Goal: Find specific page/section: Find specific page/section

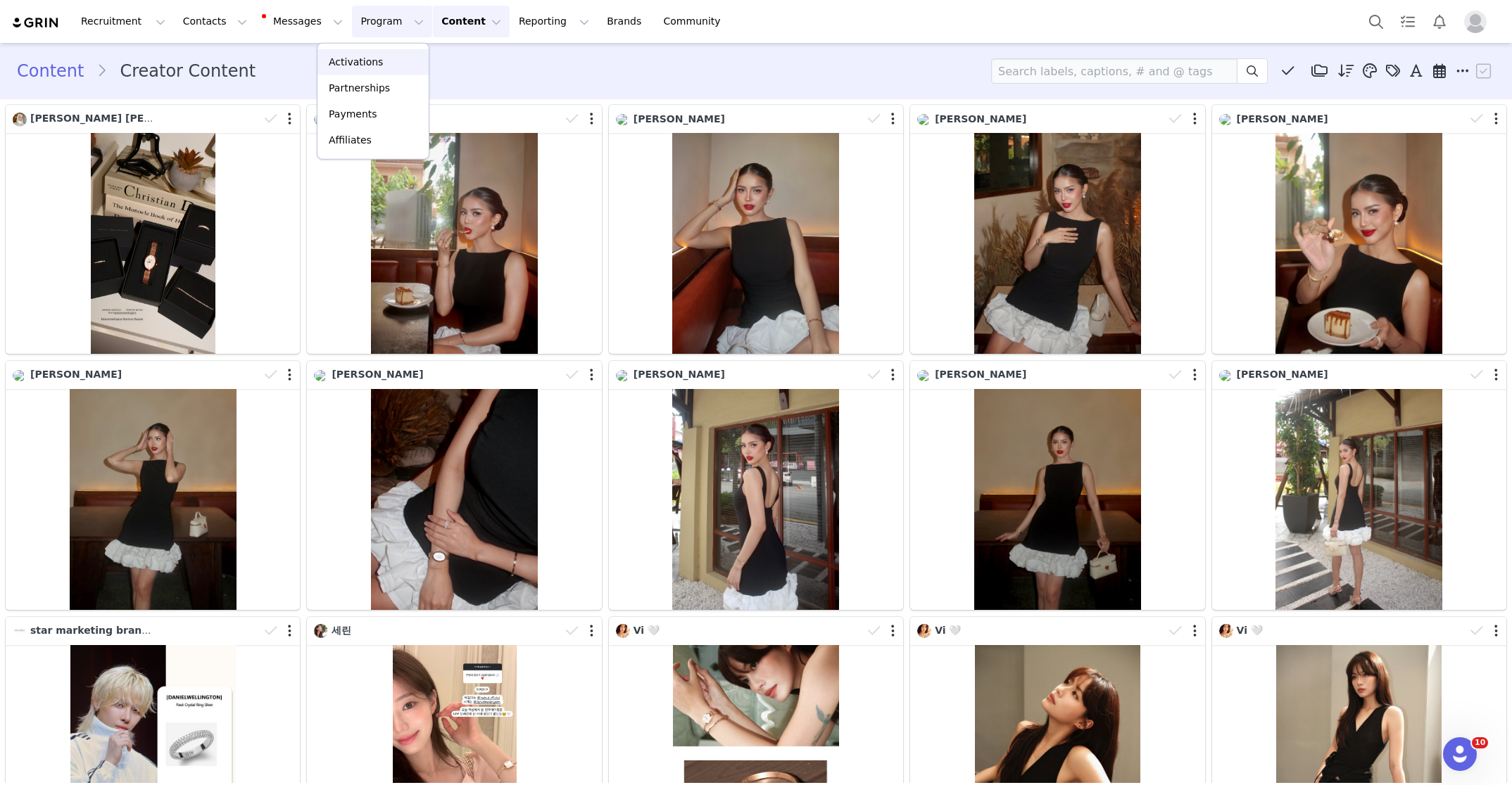
click at [368, 58] on p "Activations" at bounding box center [356, 62] width 54 height 14
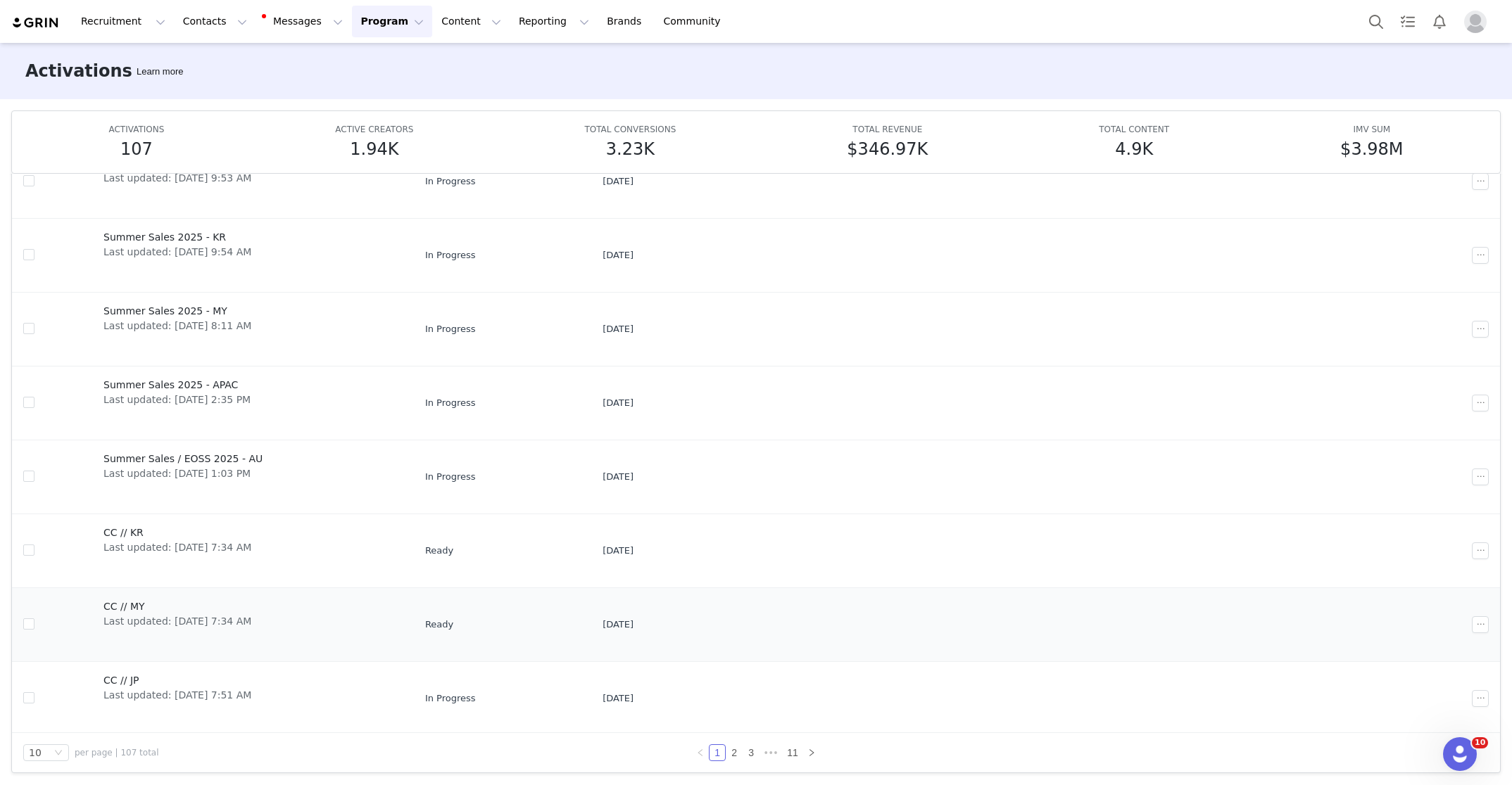
scroll to position [74, 0]
click at [728, 749] on link "2" at bounding box center [734, 751] width 15 height 15
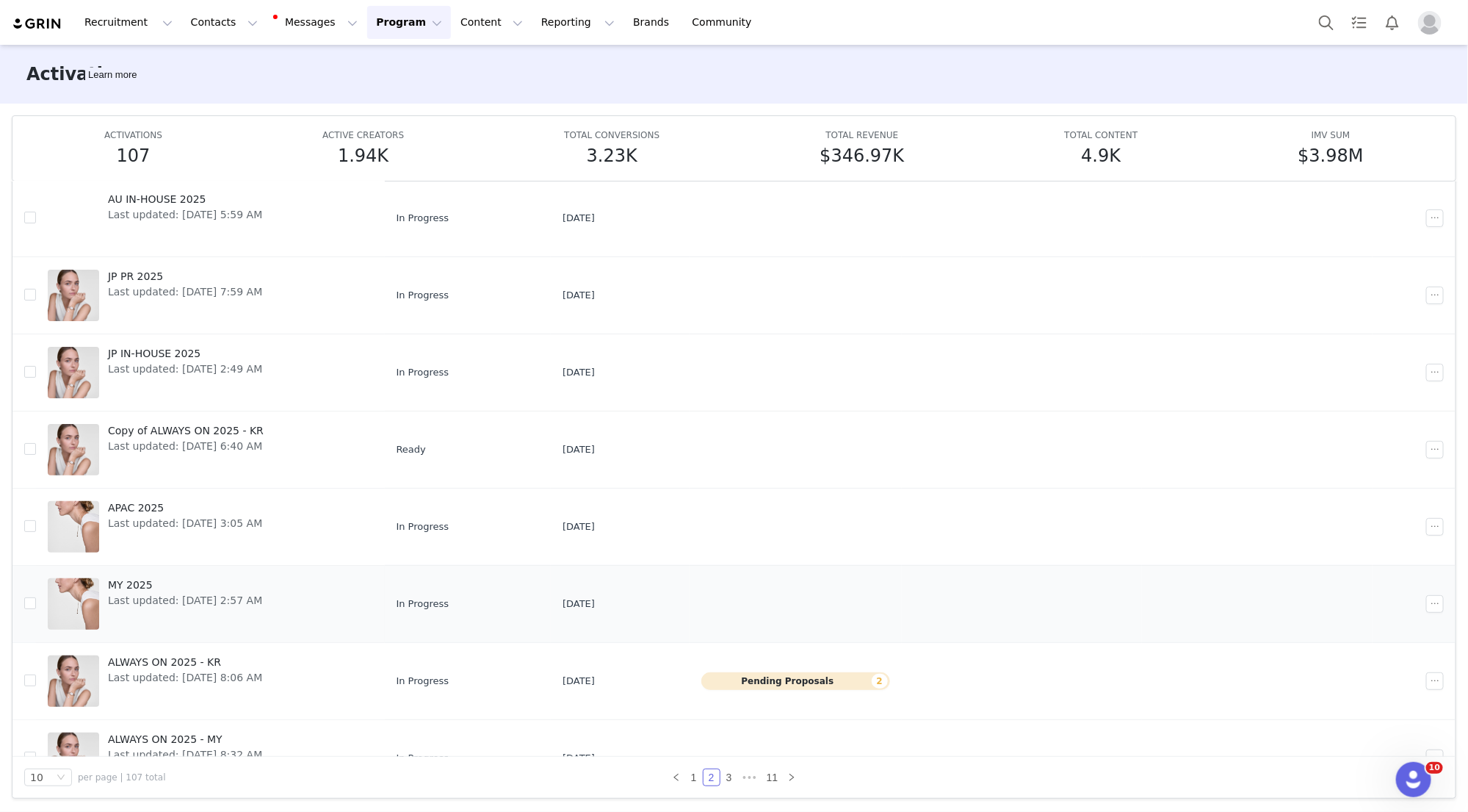
scroll to position [212, 0]
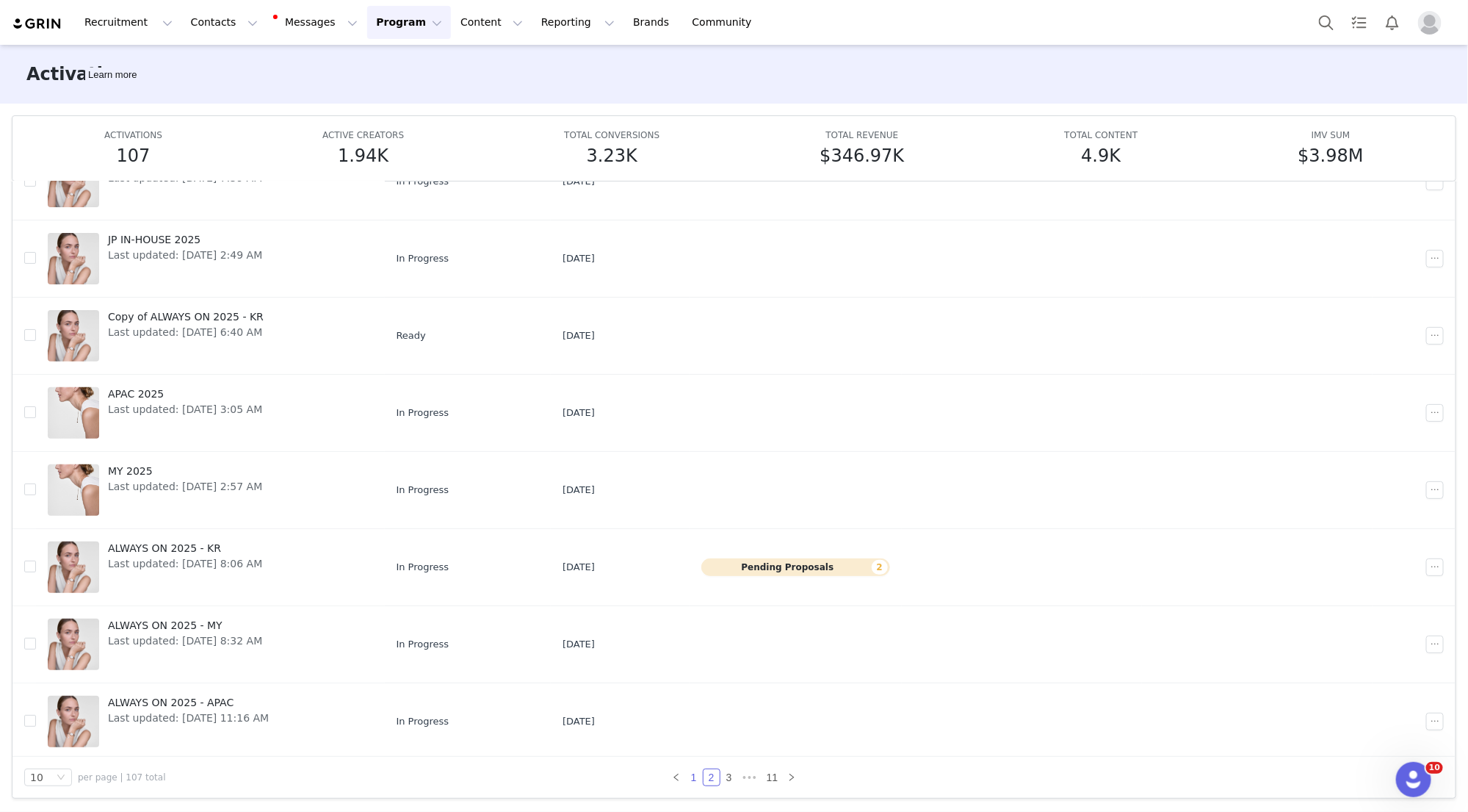
click at [692, 775] on link "1" at bounding box center [694, 777] width 16 height 16
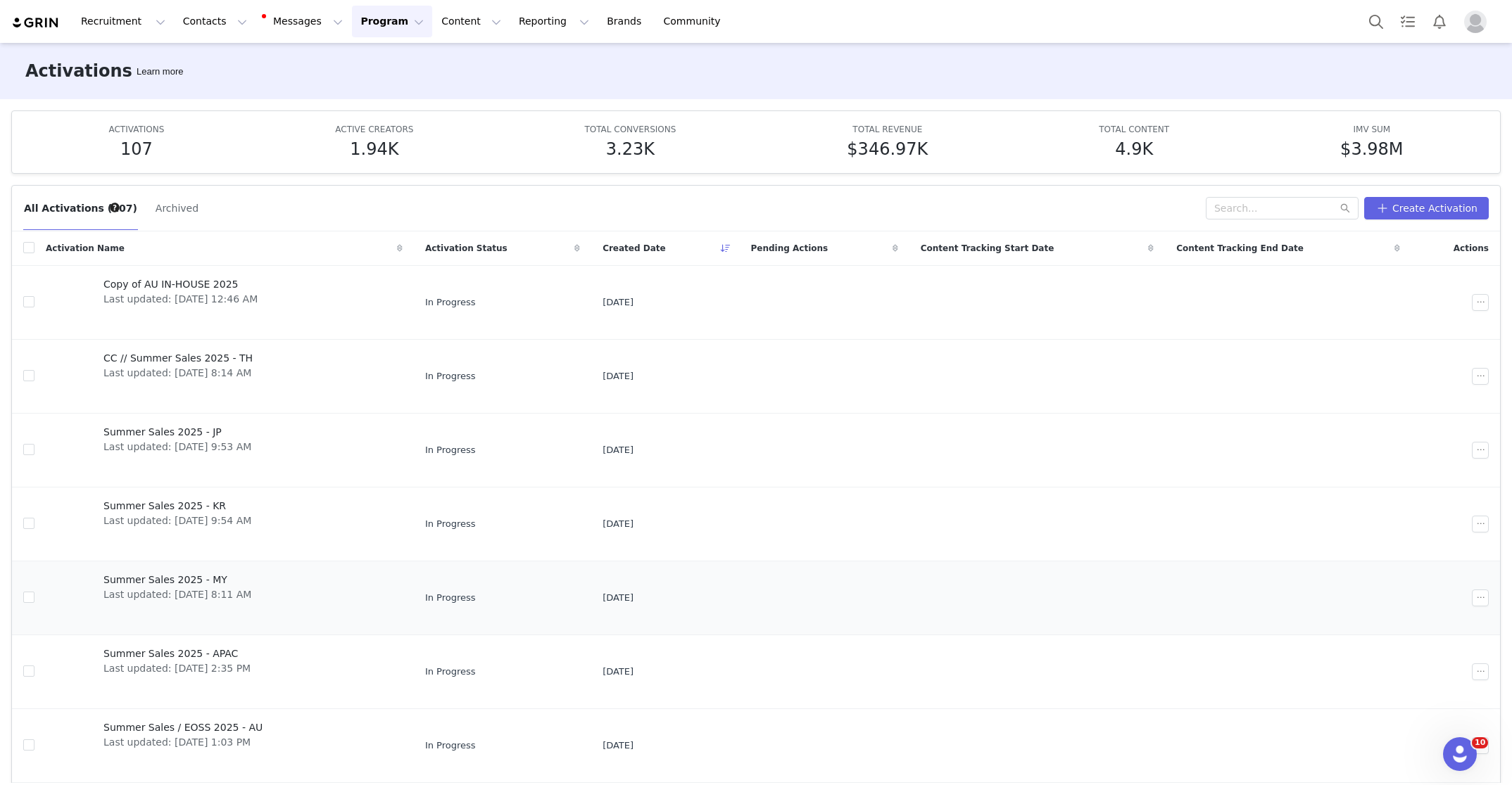
scroll to position [0, 0]
click at [433, 22] on button "Content Content" at bounding box center [471, 21] width 77 height 32
click at [427, 55] on p "Creator Content" at bounding box center [439, 62] width 79 height 14
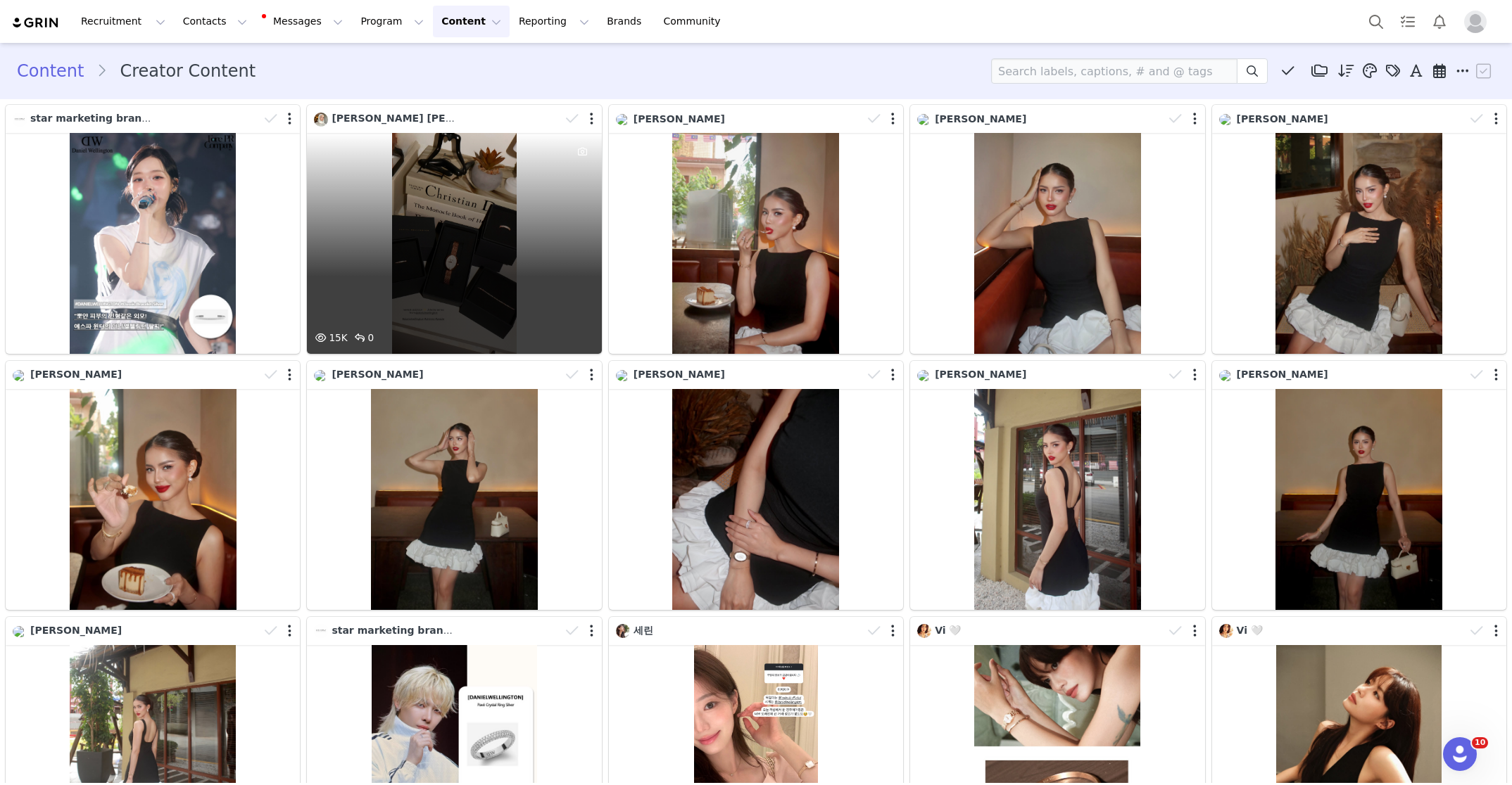
click at [469, 219] on div "15K 0" at bounding box center [454, 244] width 294 height 221
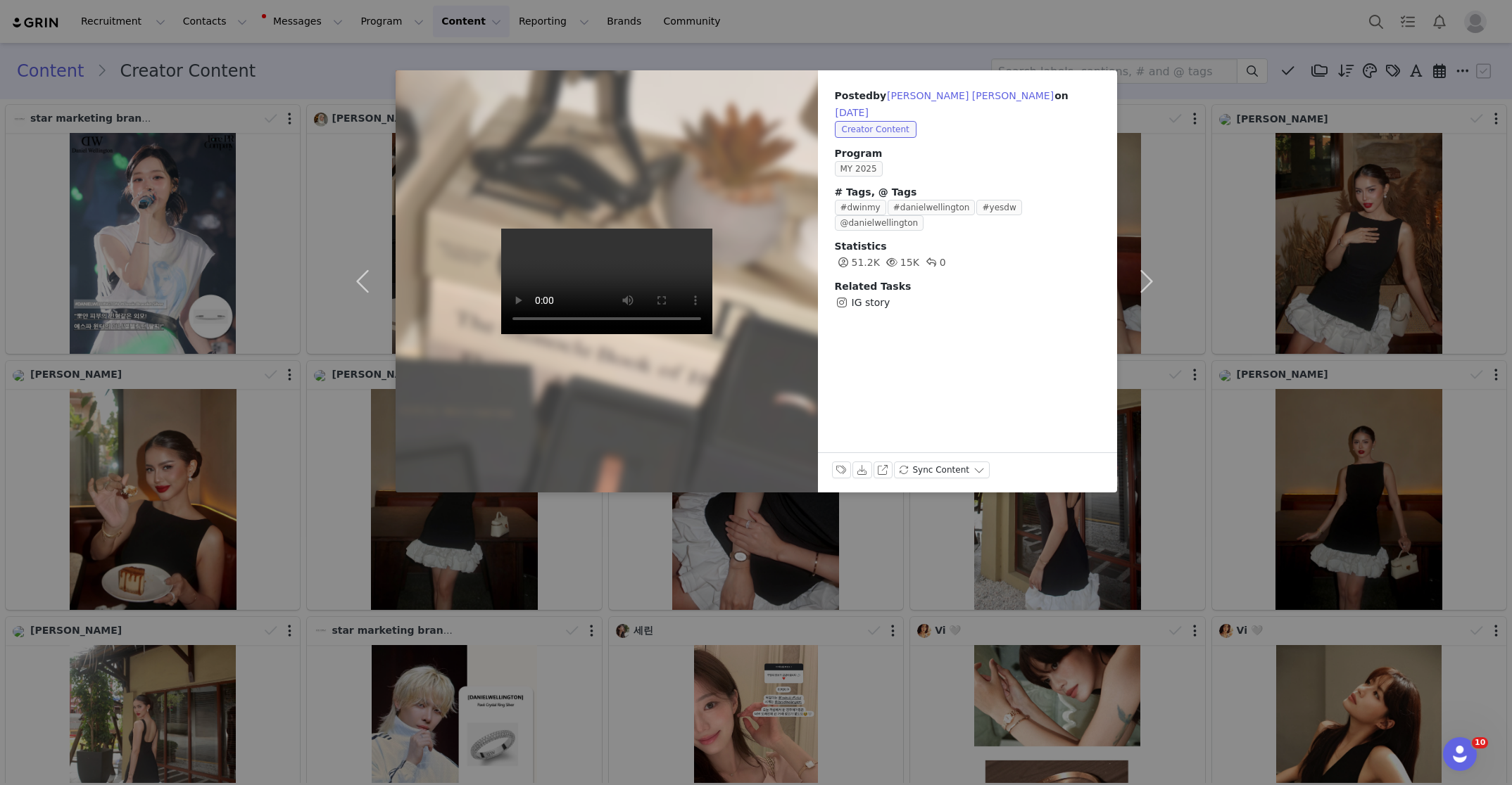
click at [601, 535] on div "Posted by [PERSON_NAME] [PERSON_NAME] on [DATE] Creator Content Program MY 2025…" at bounding box center [756, 392] width 1512 height 785
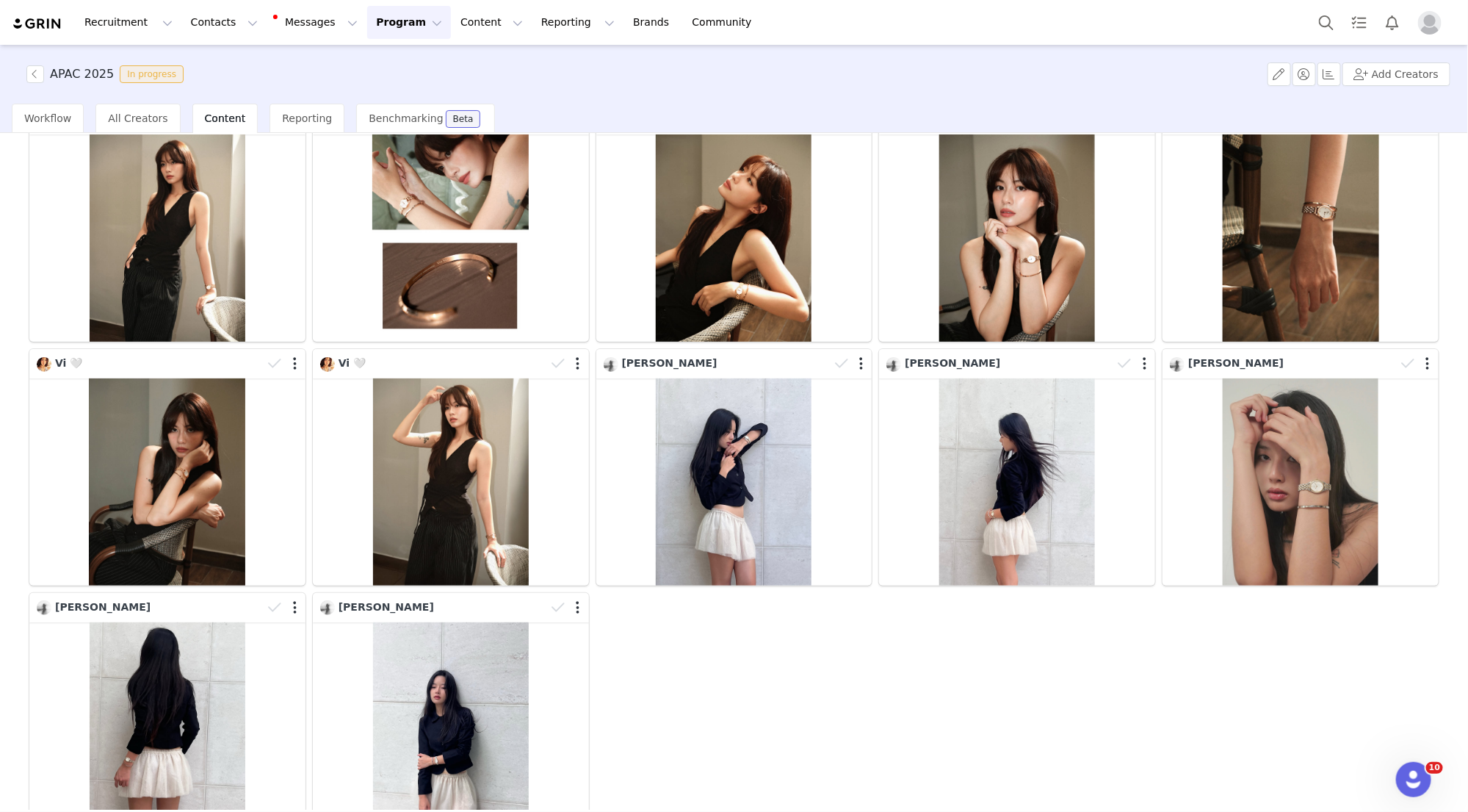
scroll to position [228, 0]
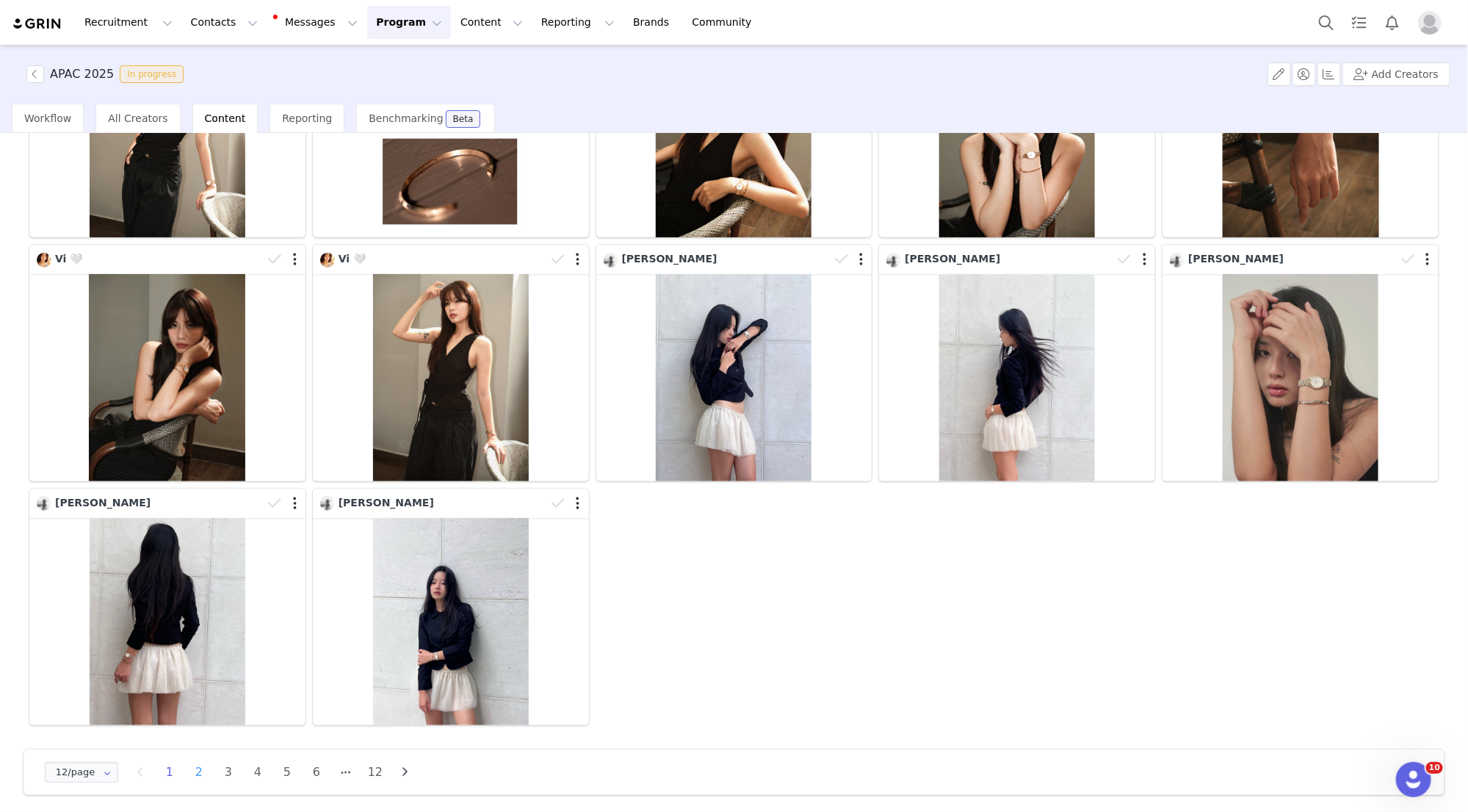
click at [196, 765] on li "2" at bounding box center [199, 772] width 22 height 21
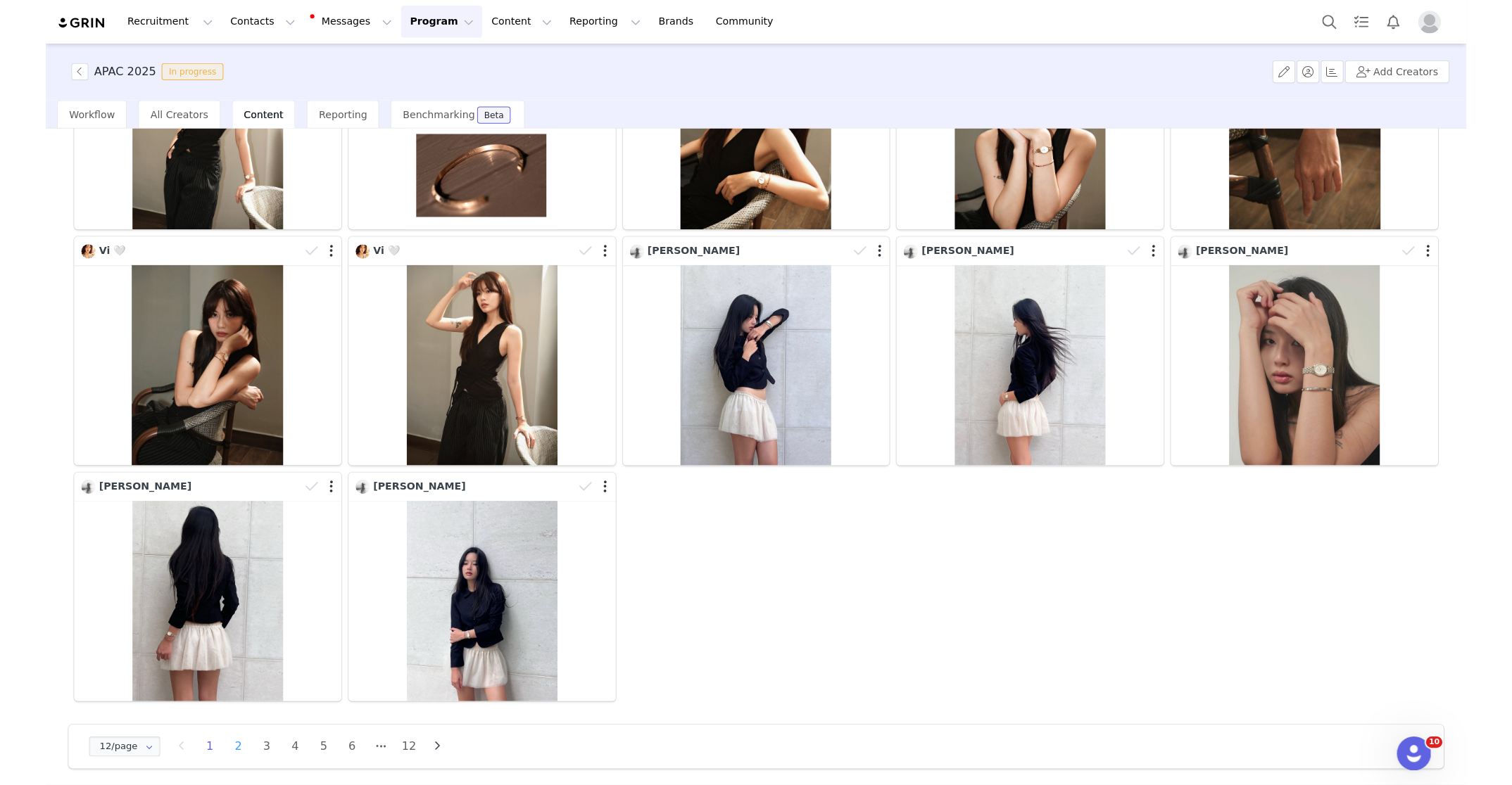
scroll to position [0, 0]
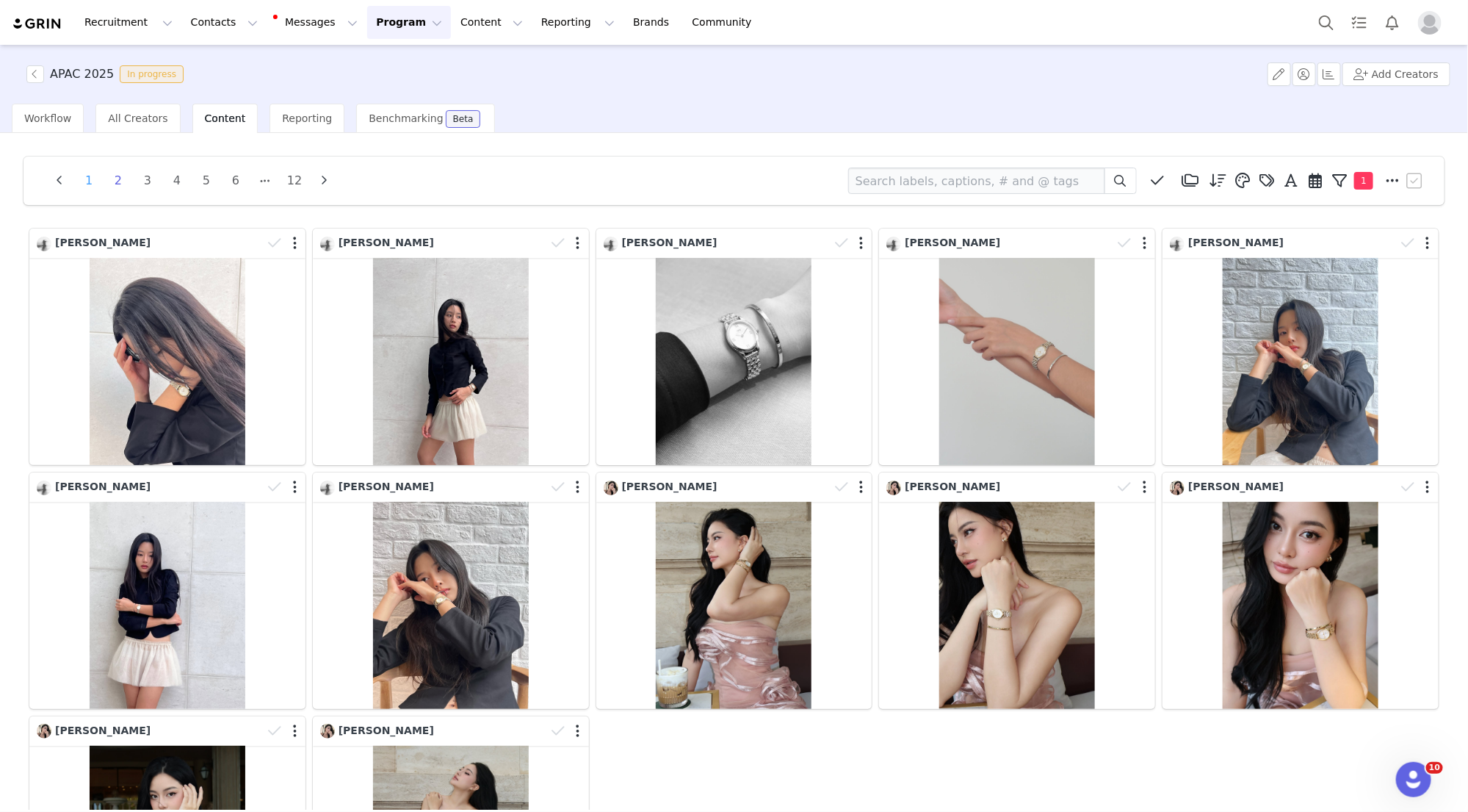
click at [95, 178] on li "1" at bounding box center [88, 181] width 22 height 21
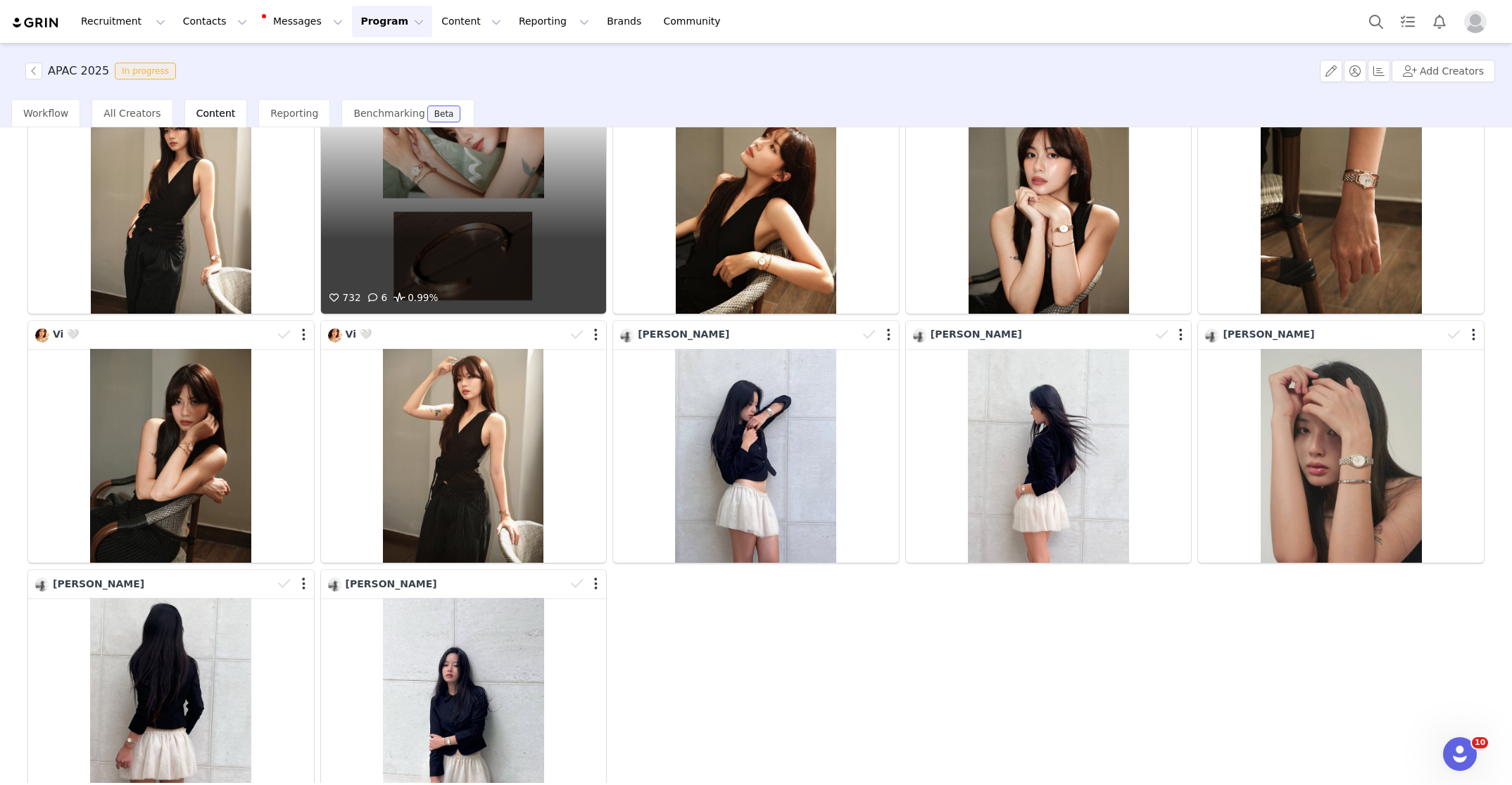
scroll to position [257, 0]
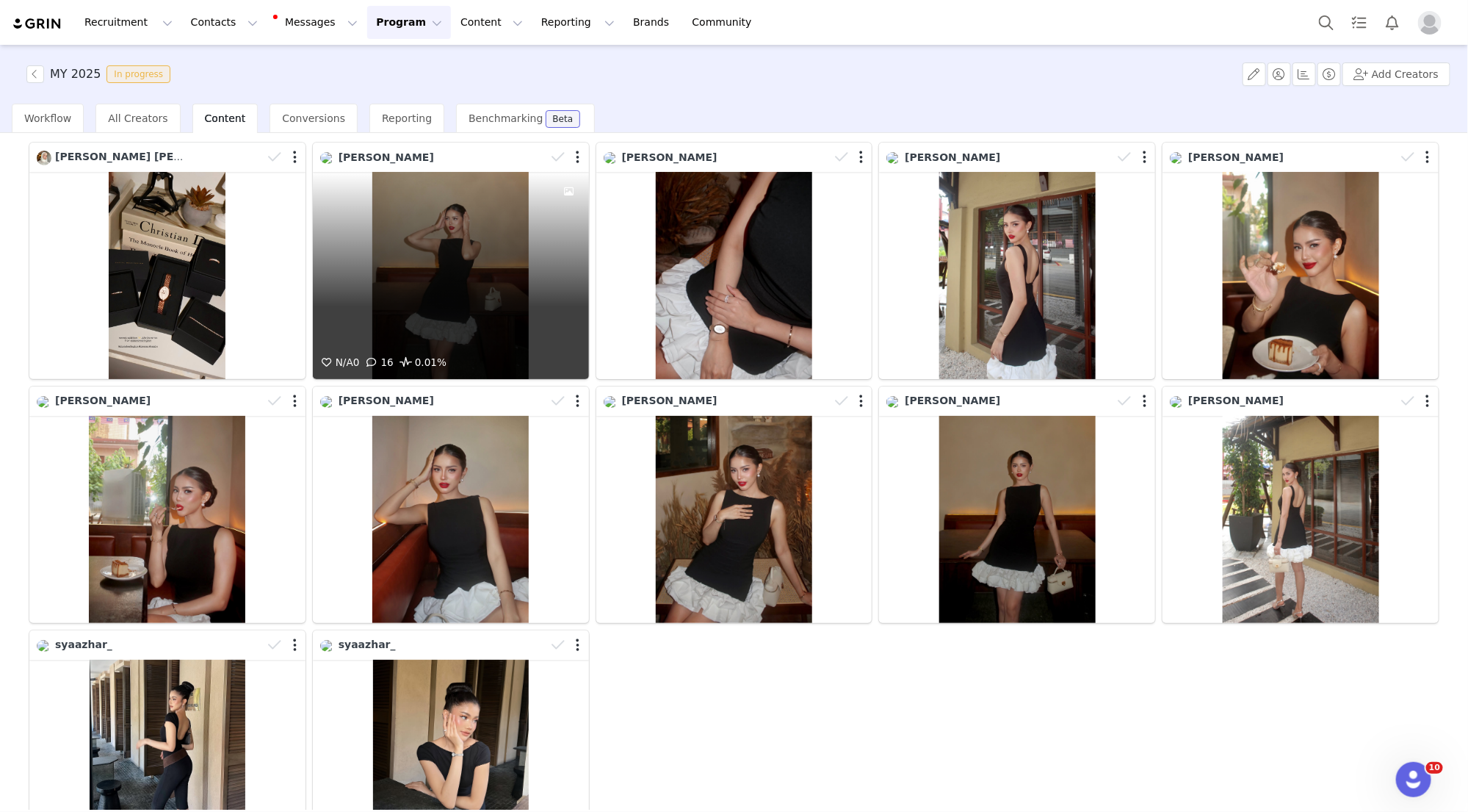
scroll to position [228, 0]
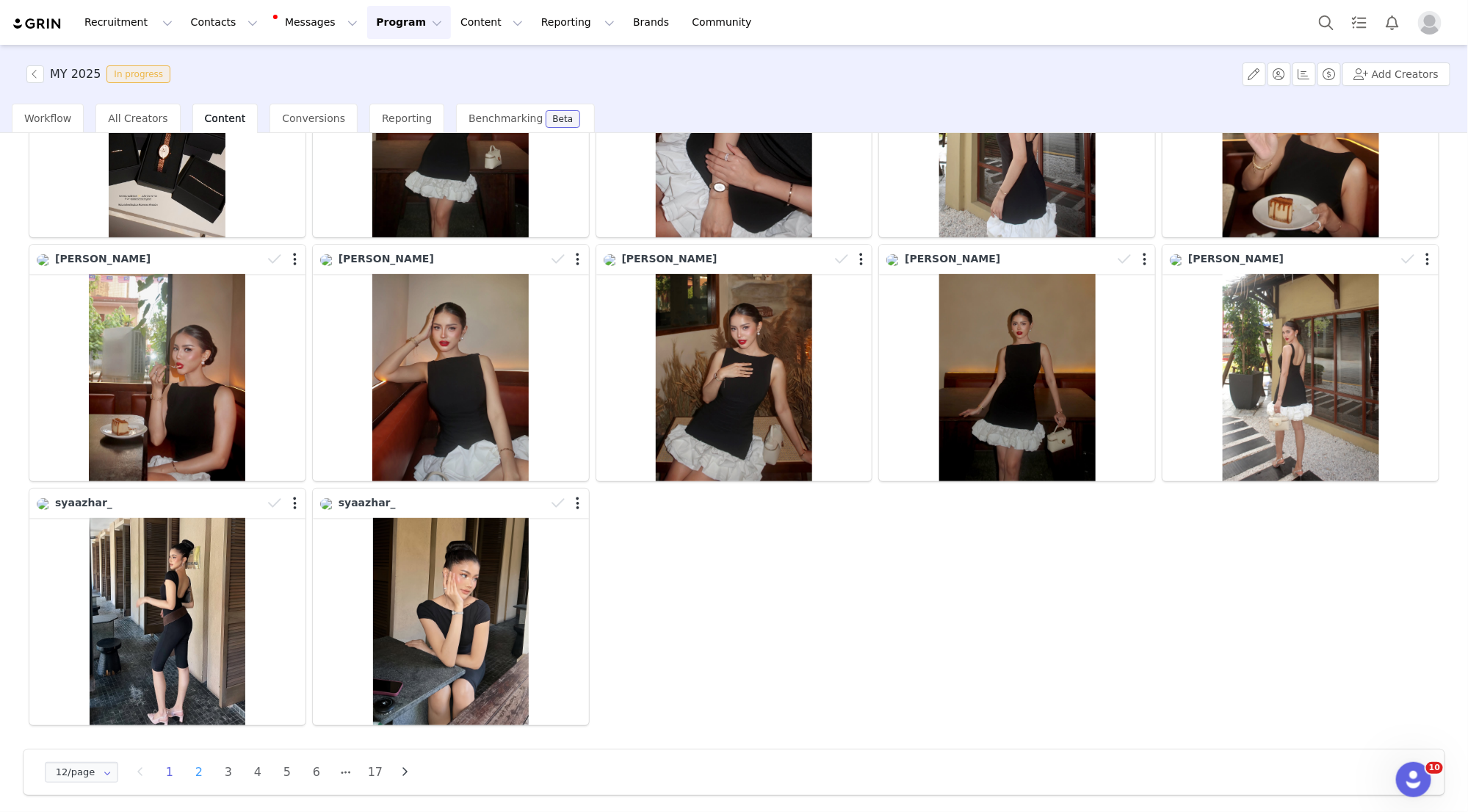
click at [193, 767] on li "2" at bounding box center [199, 772] width 22 height 21
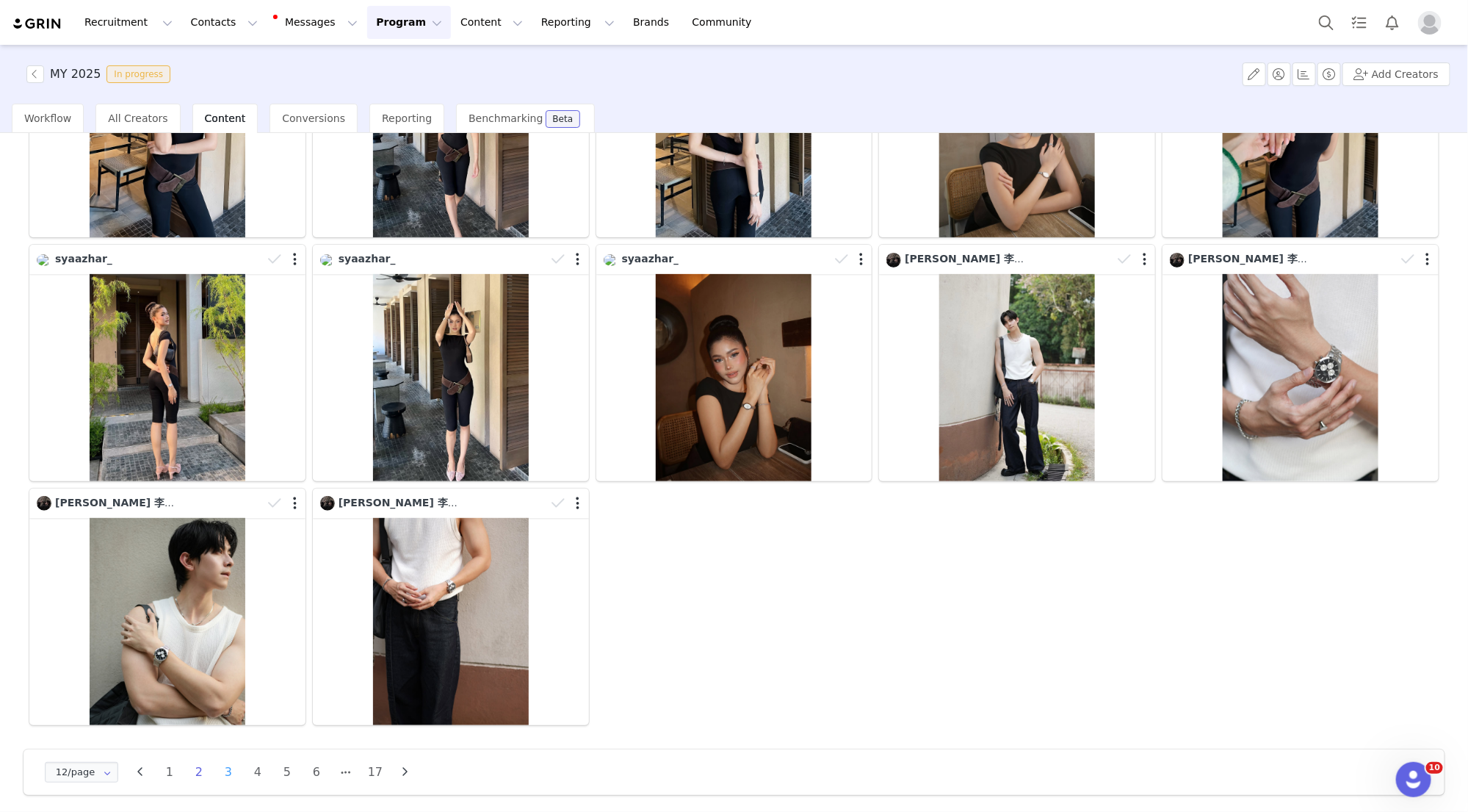
click at [229, 773] on li "3" at bounding box center [228, 772] width 22 height 21
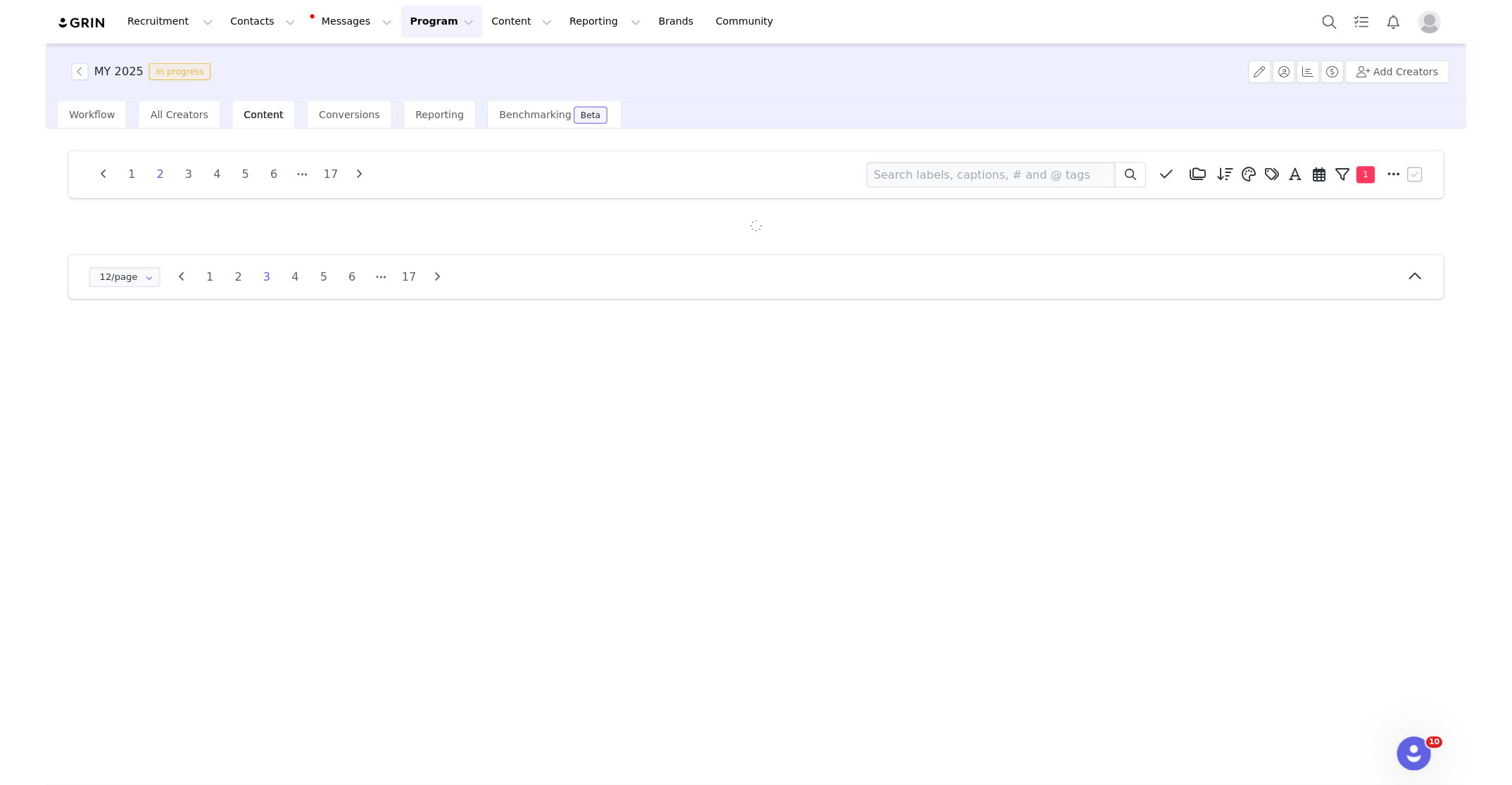
scroll to position [0, 0]
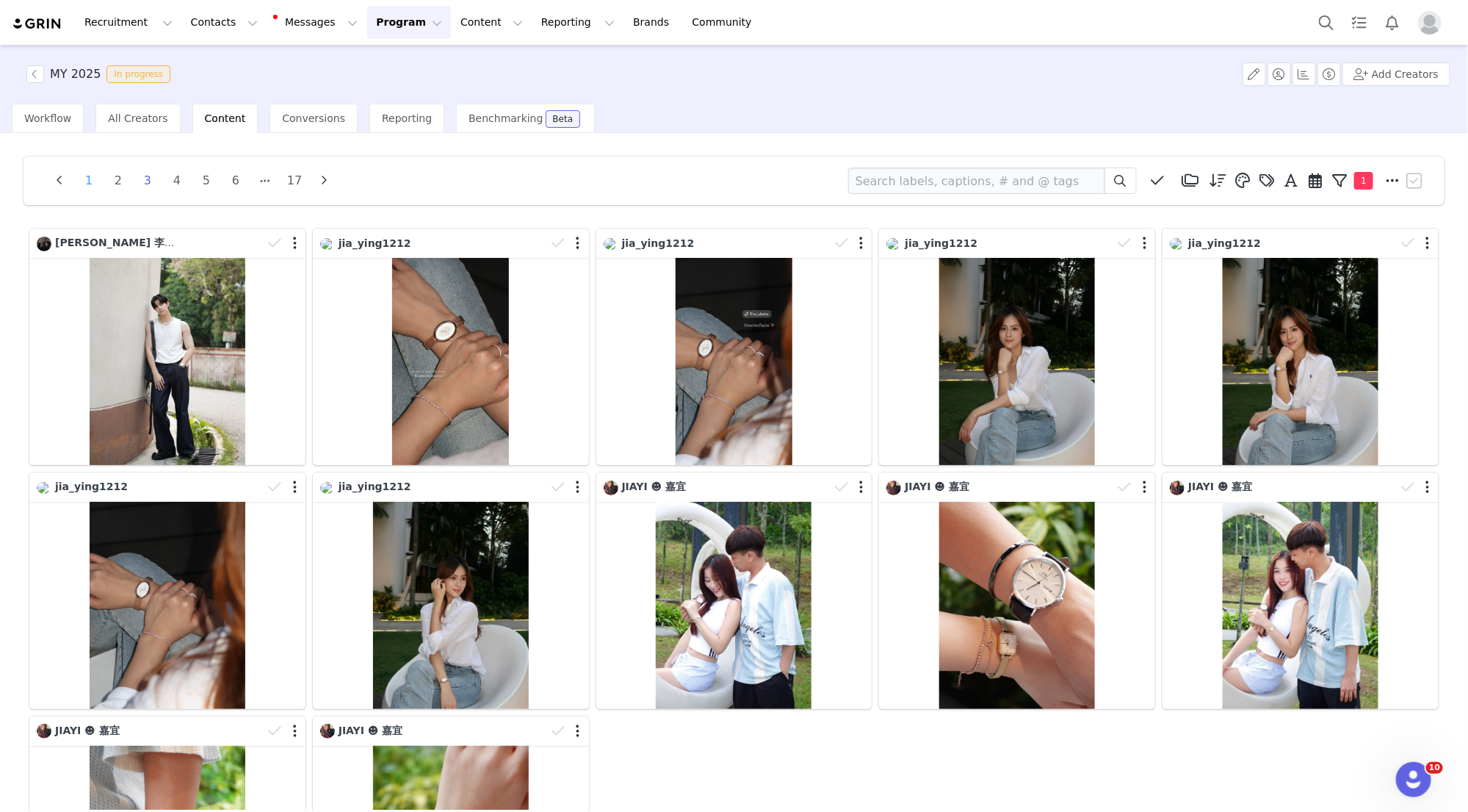
click at [91, 175] on li "1" at bounding box center [88, 181] width 22 height 21
